Goal: Navigation & Orientation: Go to known website

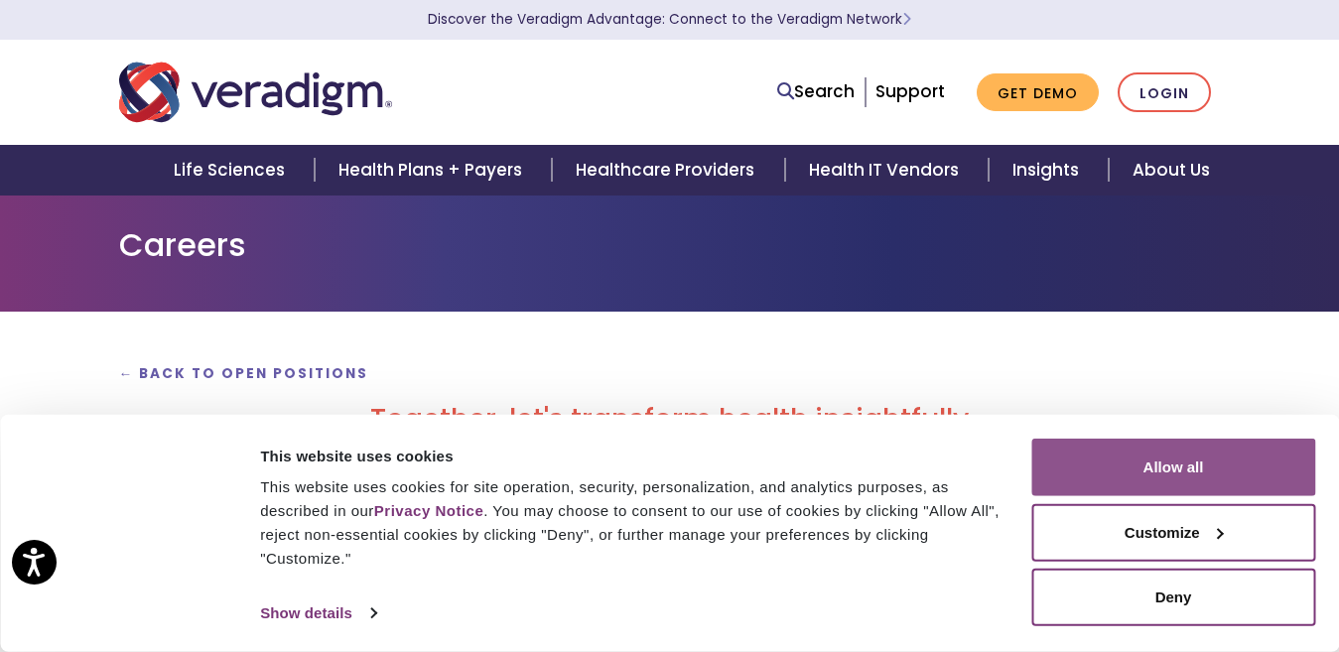
click at [1183, 470] on button "Allow all" at bounding box center [1173, 468] width 284 height 58
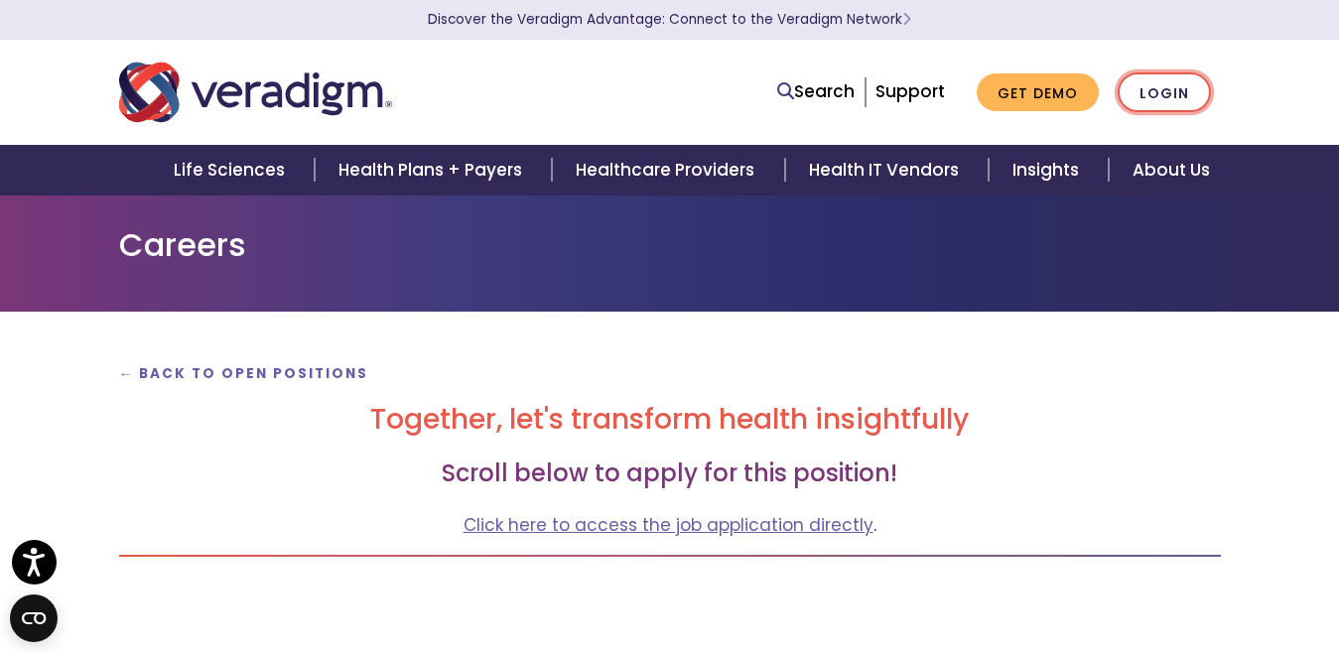
click at [1179, 97] on link "Login" at bounding box center [1163, 92] width 93 height 41
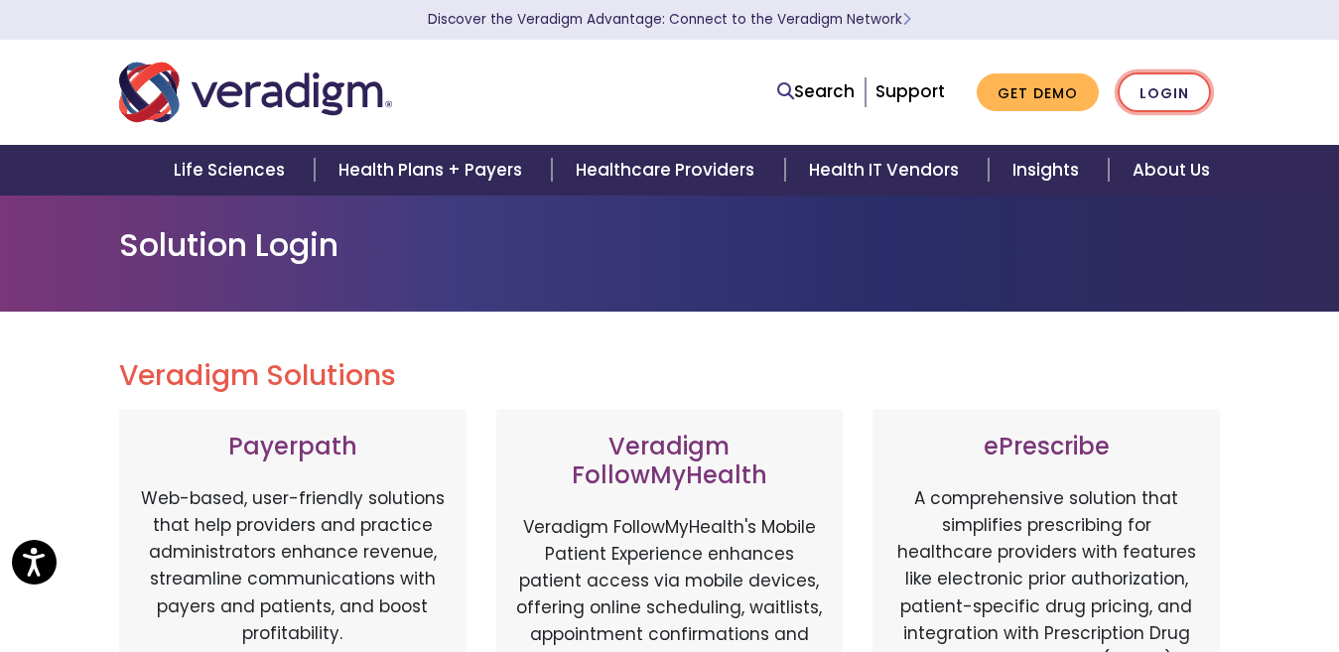
click at [1152, 94] on link "Login" at bounding box center [1163, 92] width 93 height 41
click at [1164, 92] on link "Login" at bounding box center [1163, 92] width 93 height 41
click at [1142, 83] on link "Login" at bounding box center [1163, 92] width 93 height 41
click at [1153, 90] on link "Login" at bounding box center [1163, 92] width 93 height 41
